Goal: Task Accomplishment & Management: Complete application form

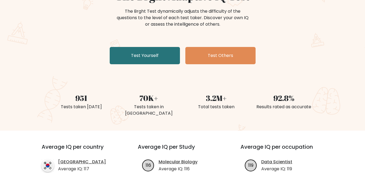
scroll to position [67, 0]
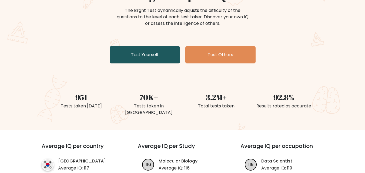
click at [139, 55] on link "Test Yourself" at bounding box center [145, 54] width 70 height 17
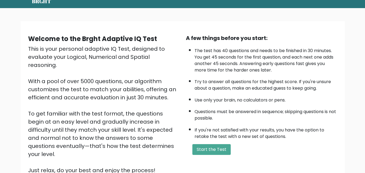
scroll to position [24, 0]
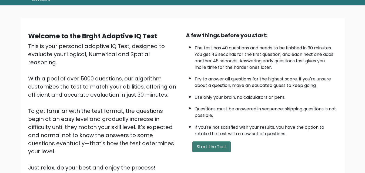
click at [198, 144] on button "Start the Test" at bounding box center [211, 146] width 38 height 11
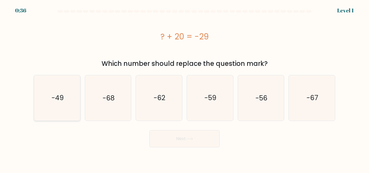
click at [61, 100] on text "-49" at bounding box center [57, 97] width 12 height 9
click at [184, 88] on input "a. -49" at bounding box center [184, 87] width 0 height 1
radio input "true"
click at [185, 139] on button "Next" at bounding box center [184, 138] width 70 height 17
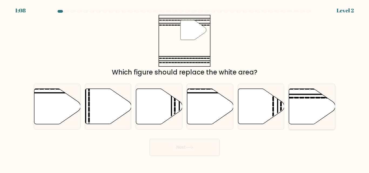
click at [307, 115] on icon at bounding box center [312, 106] width 46 height 35
click at [185, 88] on input "f." at bounding box center [184, 87] width 0 height 1
radio input "true"
click at [172, 153] on button "Next" at bounding box center [184, 147] width 70 height 17
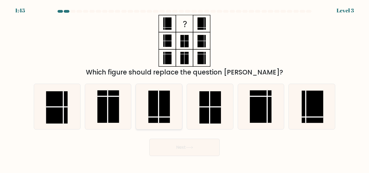
click at [155, 103] on rect at bounding box center [159, 107] width 22 height 32
click at [184, 88] on input "c." at bounding box center [184, 87] width 0 height 1
radio input "true"
click at [181, 151] on button "Next" at bounding box center [184, 147] width 70 height 17
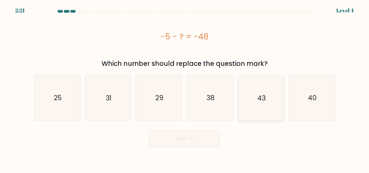
click at [264, 108] on icon "43" at bounding box center [260, 97] width 45 height 45
click at [185, 88] on input "e. 43" at bounding box center [184, 87] width 0 height 1
radio input "true"
click at [192, 139] on icon at bounding box center [189, 139] width 6 height 2
